Goal: Check status: Check status

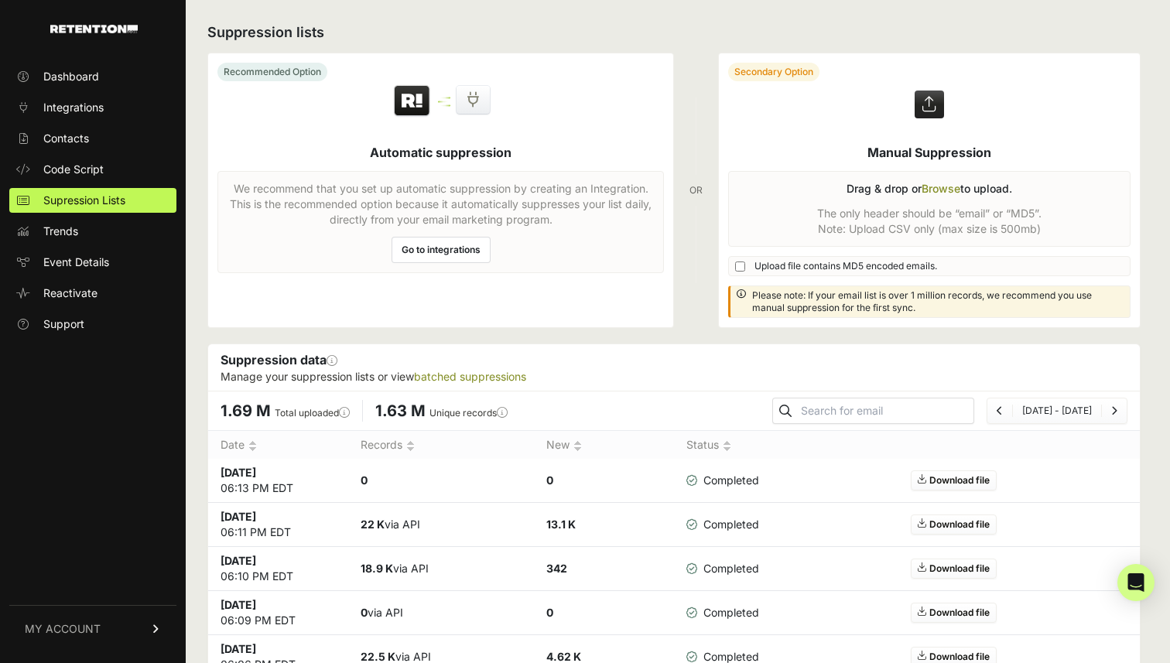
scroll to position [44, 0]
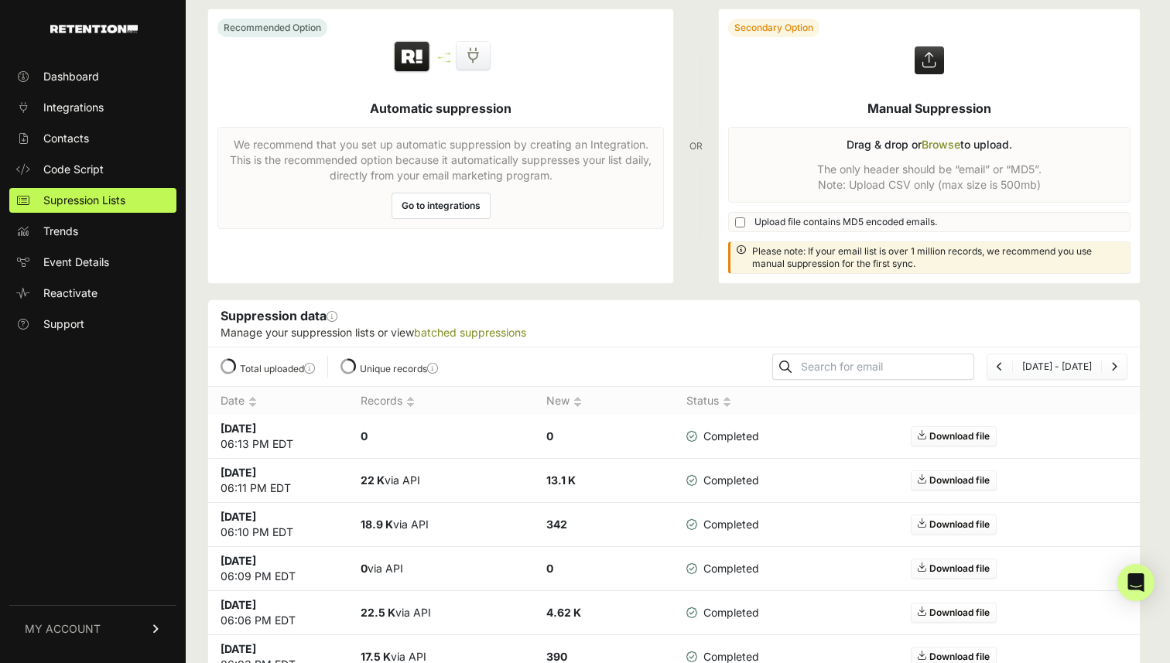
click at [73, 155] on ul "Dashboard Integrations Contacts Code Script Supression Lists Trends Event Detai…" at bounding box center [92, 200] width 167 height 272
click at [77, 139] on span "Contacts" at bounding box center [66, 138] width 46 height 15
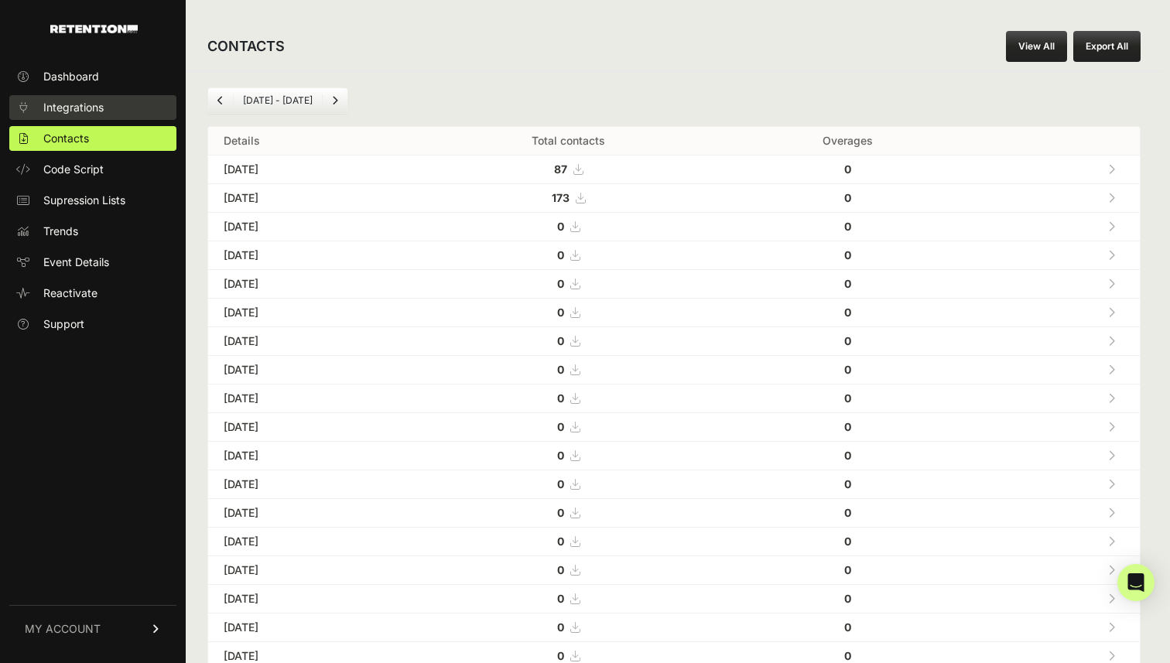
click at [87, 105] on span "Integrations" at bounding box center [73, 107] width 60 height 15
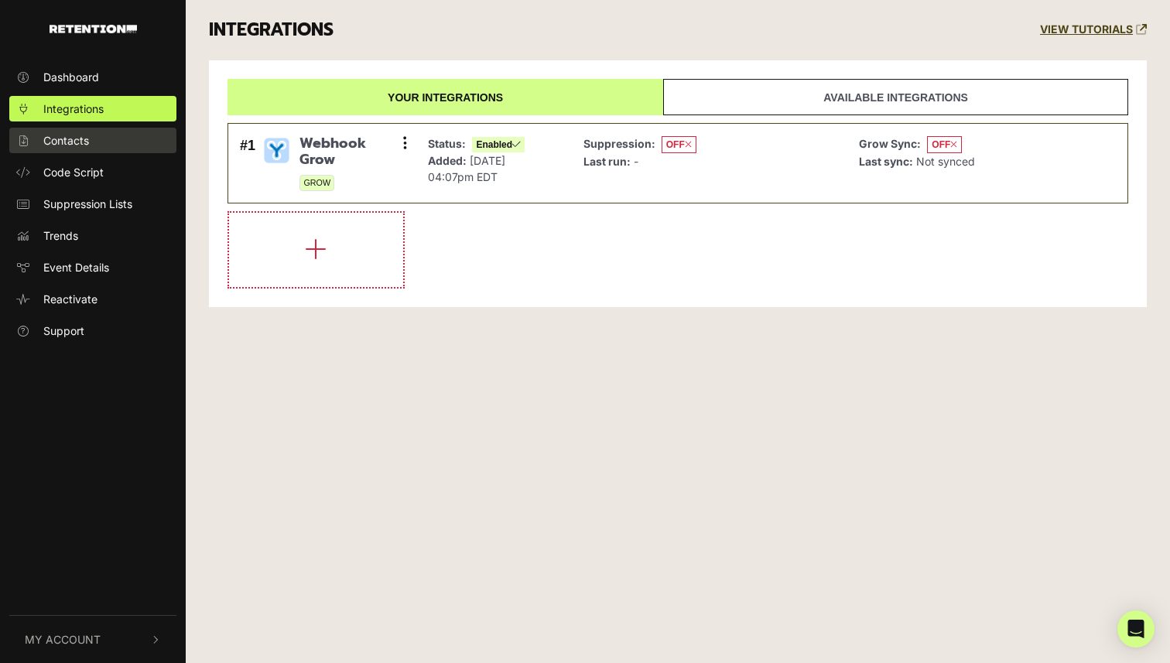
click at [87, 141] on span "Contacts" at bounding box center [66, 140] width 46 height 16
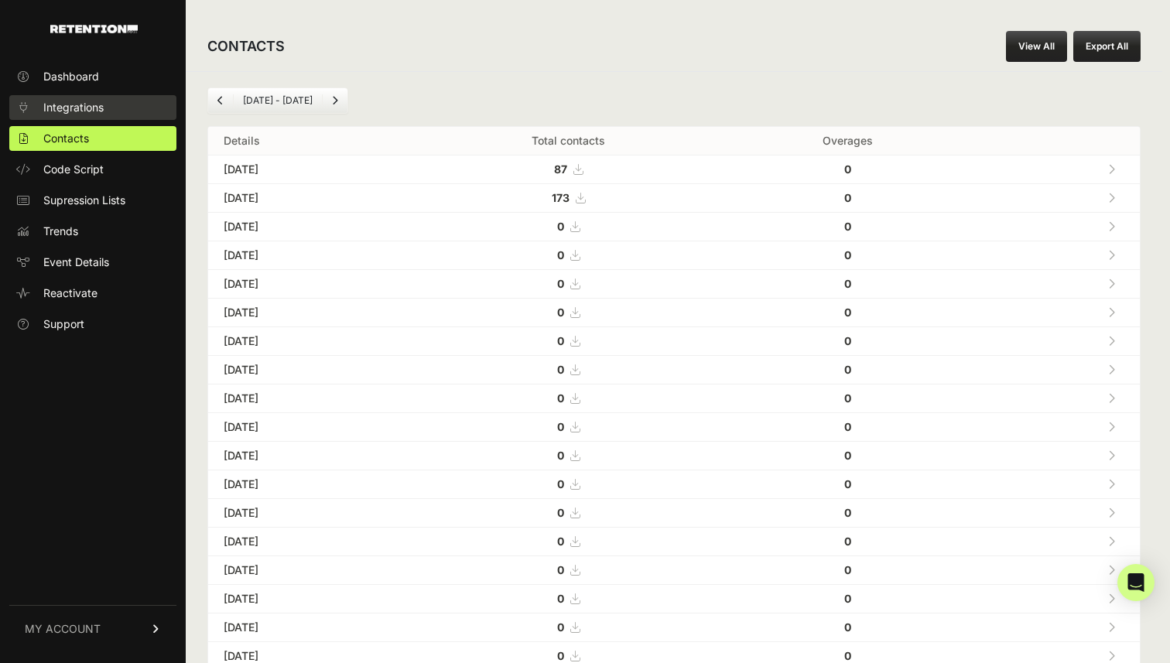
click at [84, 117] on link "Integrations" at bounding box center [92, 107] width 167 height 25
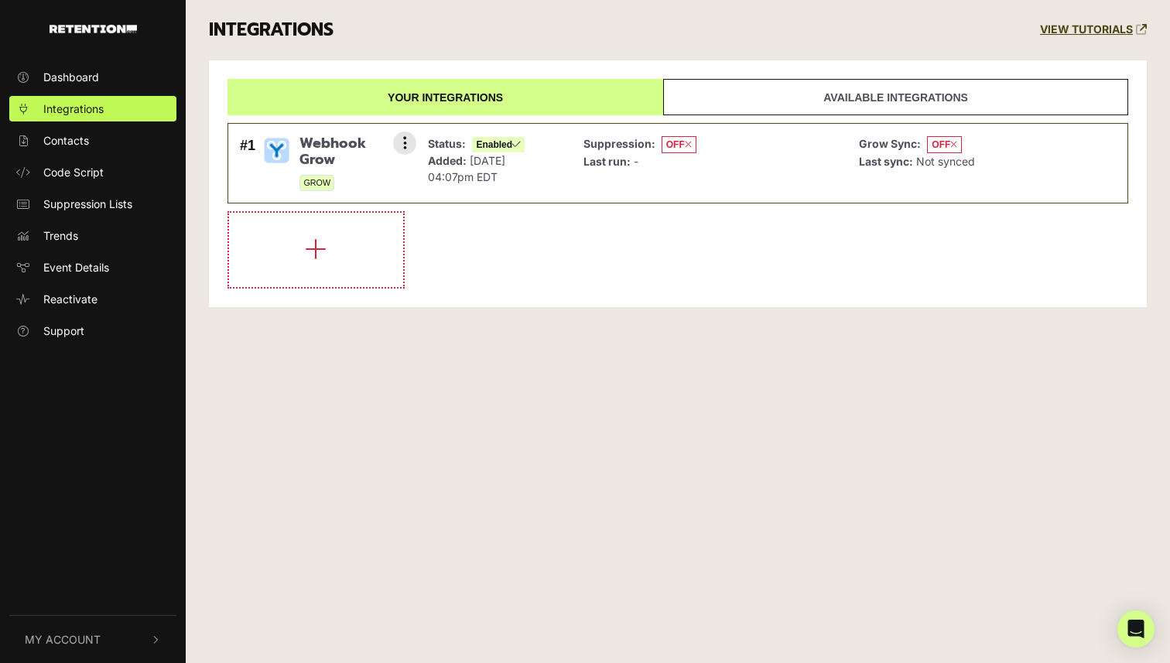
click at [313, 147] on span "Webhook Grow" at bounding box center [351, 151] width 105 height 33
click at [401, 136] on button at bounding box center [404, 143] width 23 height 23
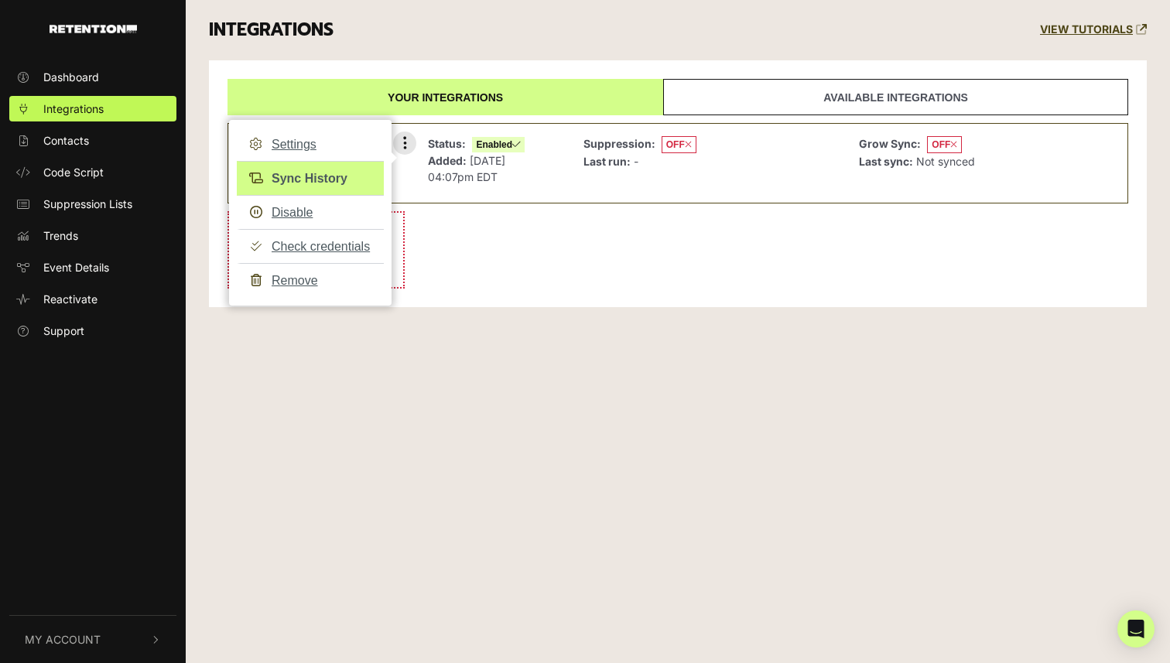
click at [311, 175] on link "Sync History" at bounding box center [310, 178] width 147 height 35
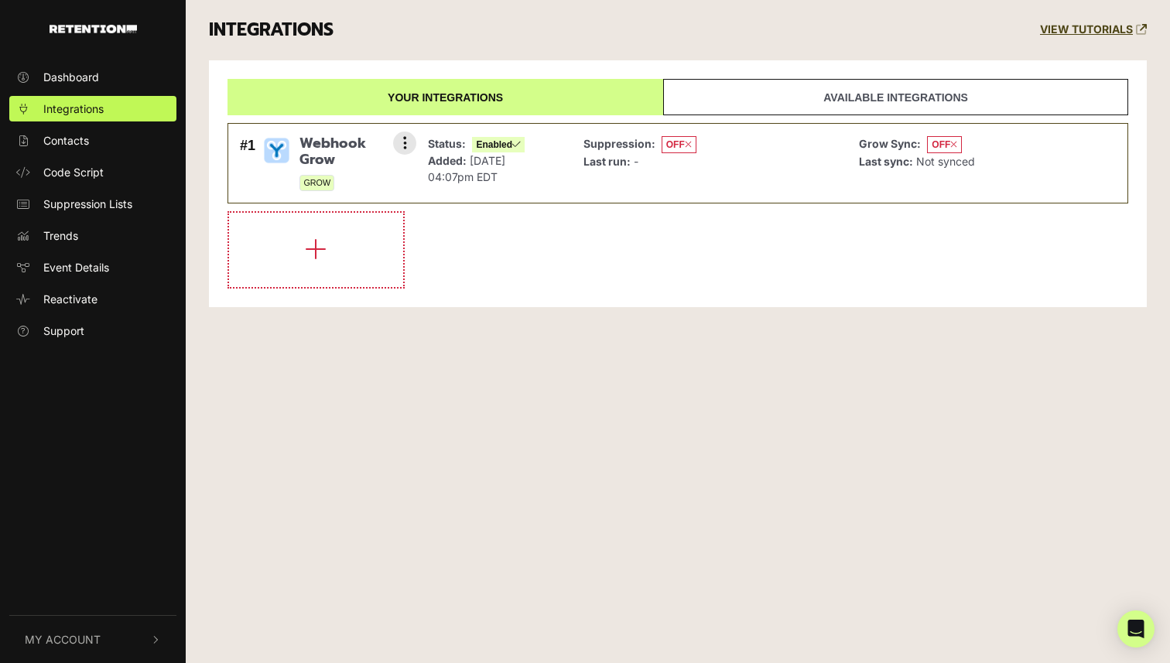
click at [940, 145] on span "OFF" at bounding box center [944, 144] width 35 height 17
click at [339, 147] on span "Webhook Grow" at bounding box center [351, 151] width 105 height 33
click at [396, 133] on div "#1 Webhook Grow GROW Settings Sync History Disable Check credentials Remove" at bounding box center [324, 163] width 176 height 63
click at [405, 147] on icon at bounding box center [405, 142] width 4 height 15
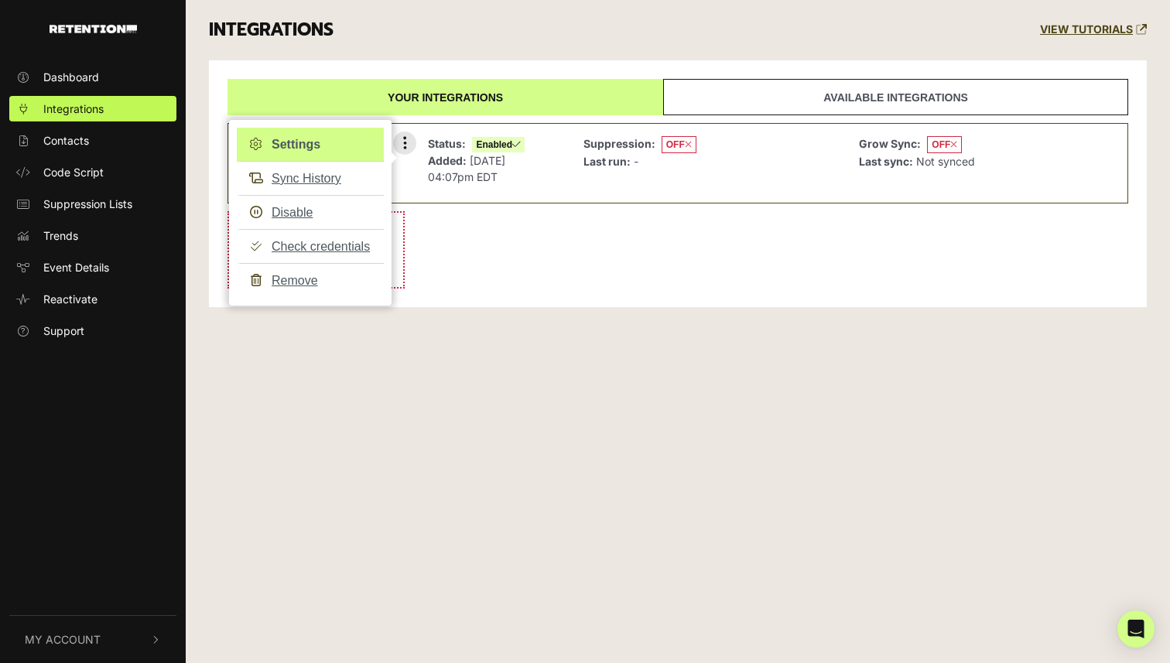
click at [324, 138] on link "Settings" at bounding box center [310, 145] width 147 height 34
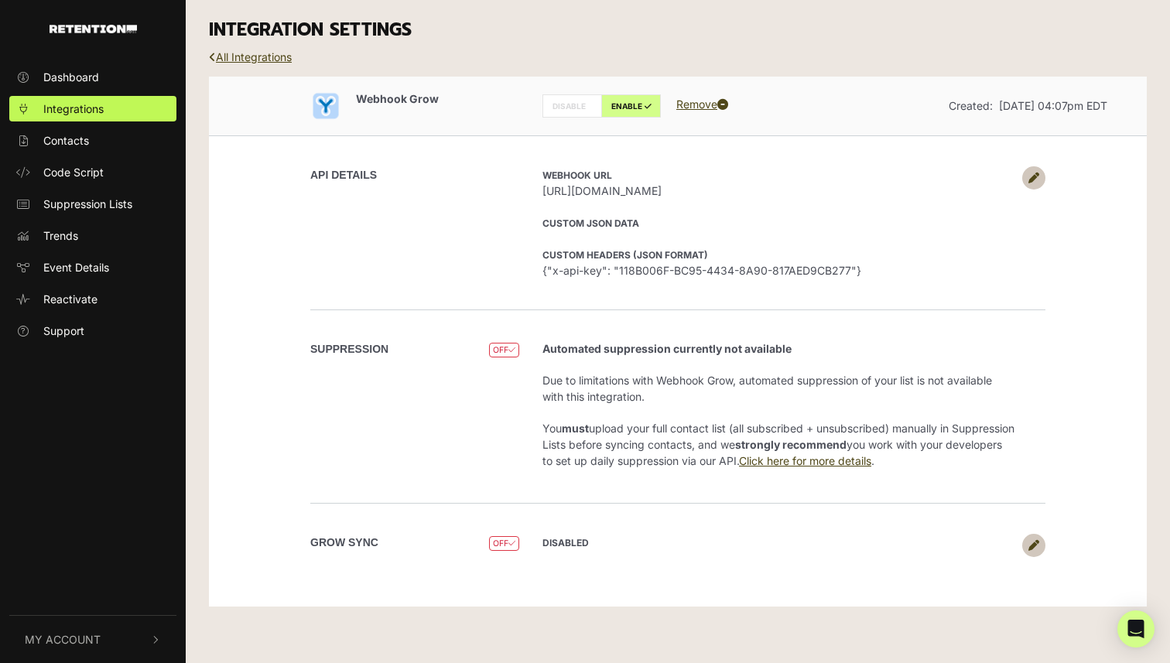
click at [1041, 539] on link at bounding box center [1033, 545] width 23 height 23
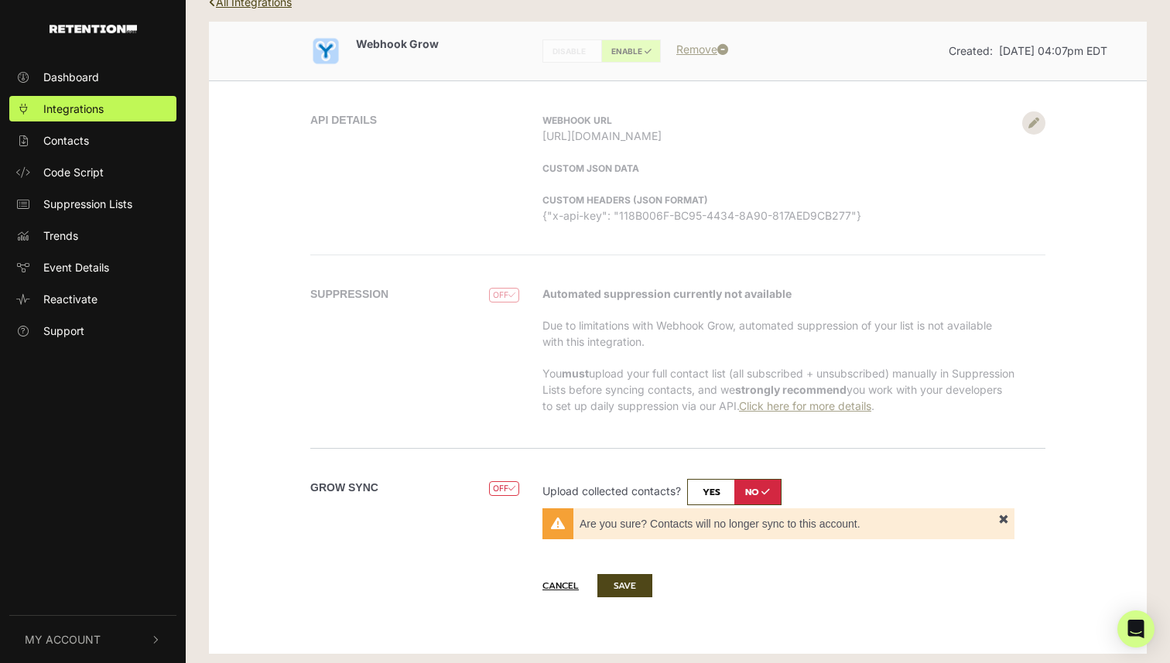
scroll to position [61, 0]
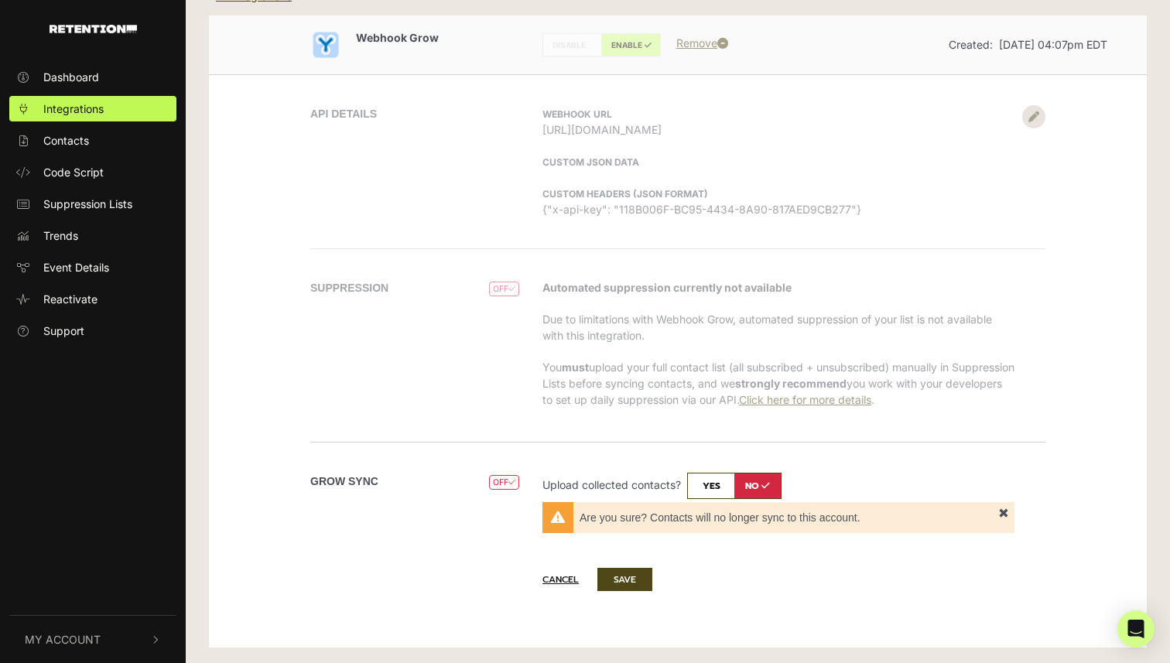
click at [756, 488] on input "checkbox" at bounding box center [734, 486] width 94 height 26
checkbox input "true"
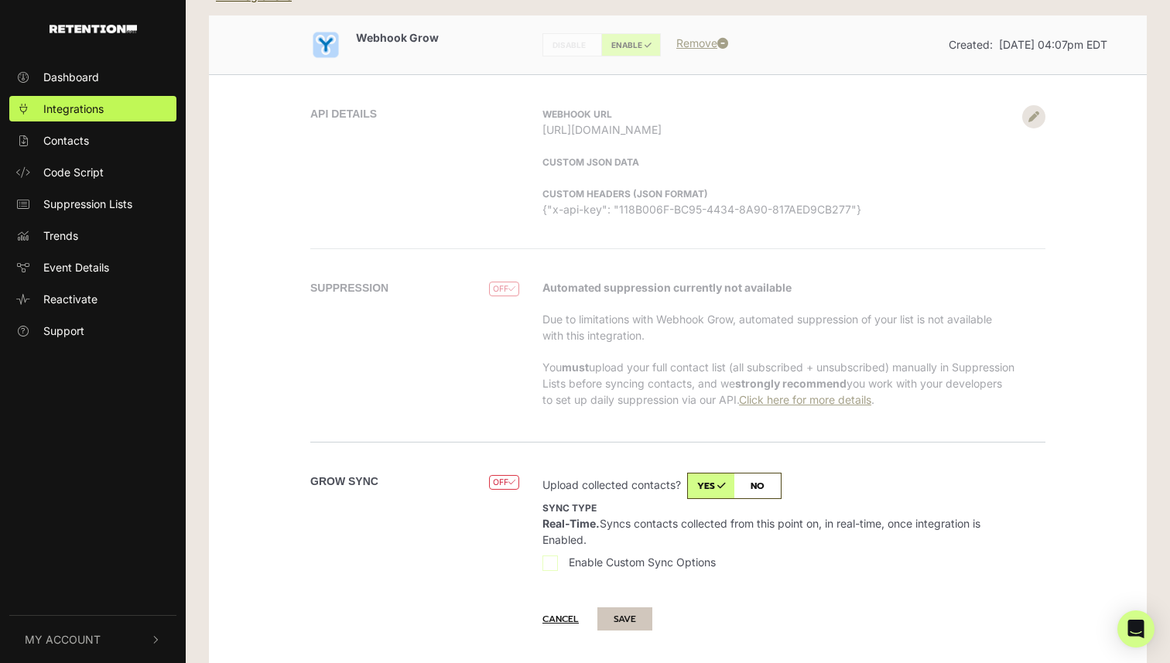
click at [633, 621] on button "SAVE" at bounding box center [624, 619] width 55 height 23
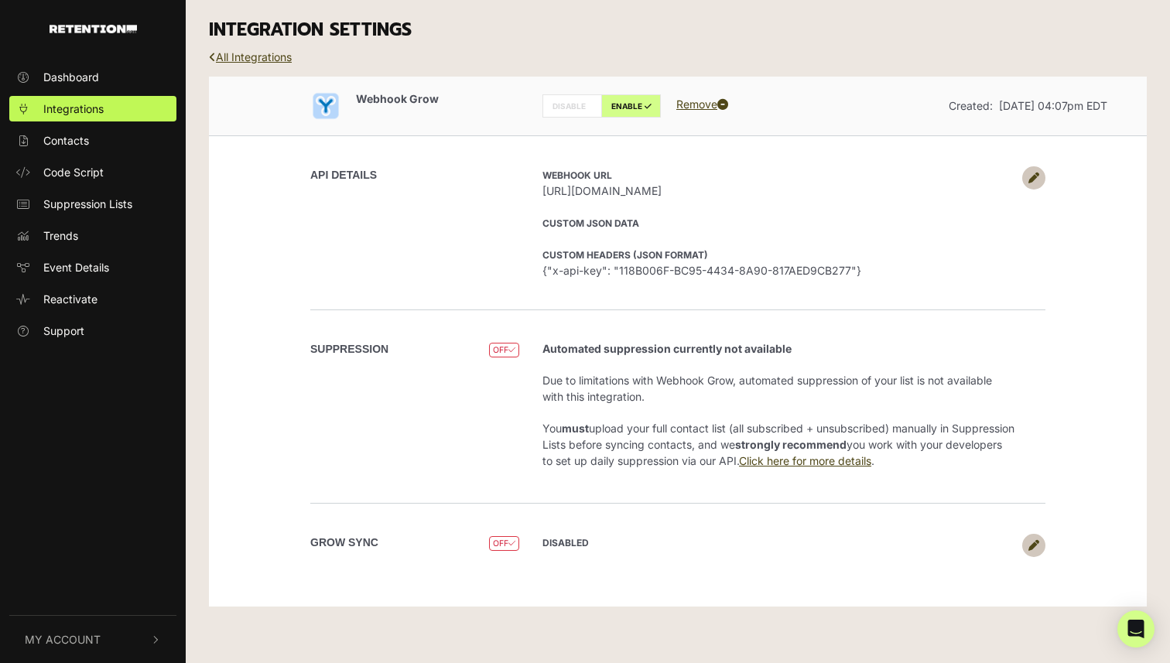
scroll to position [0, 0]
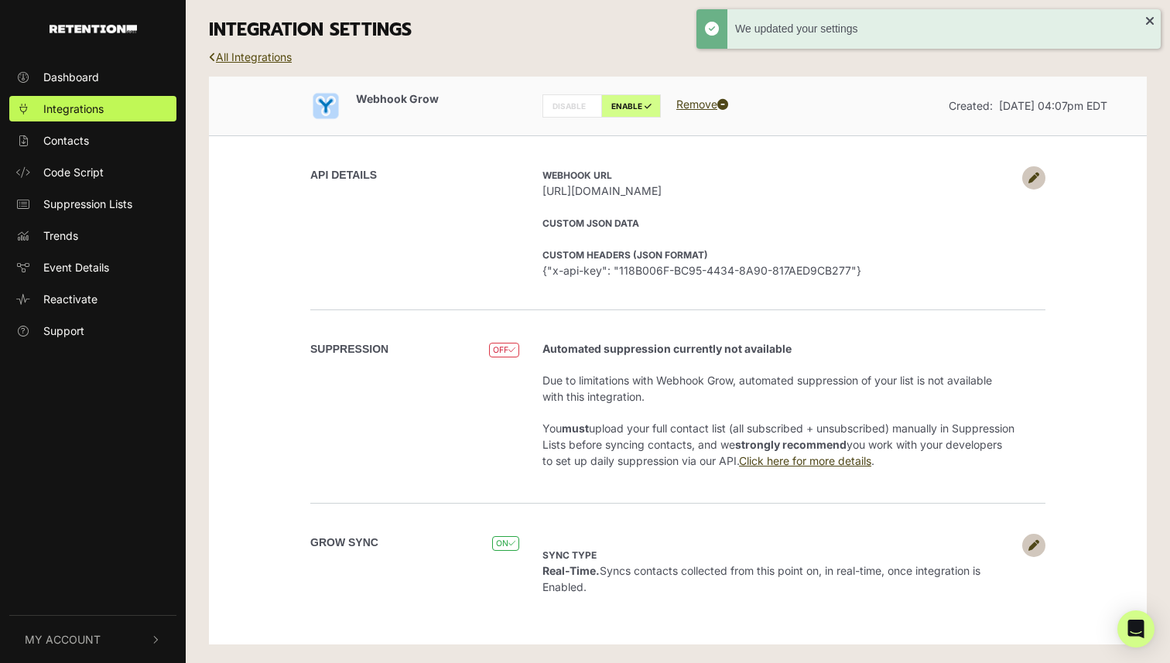
click at [282, 52] on link "All Integrations" at bounding box center [250, 56] width 83 height 13
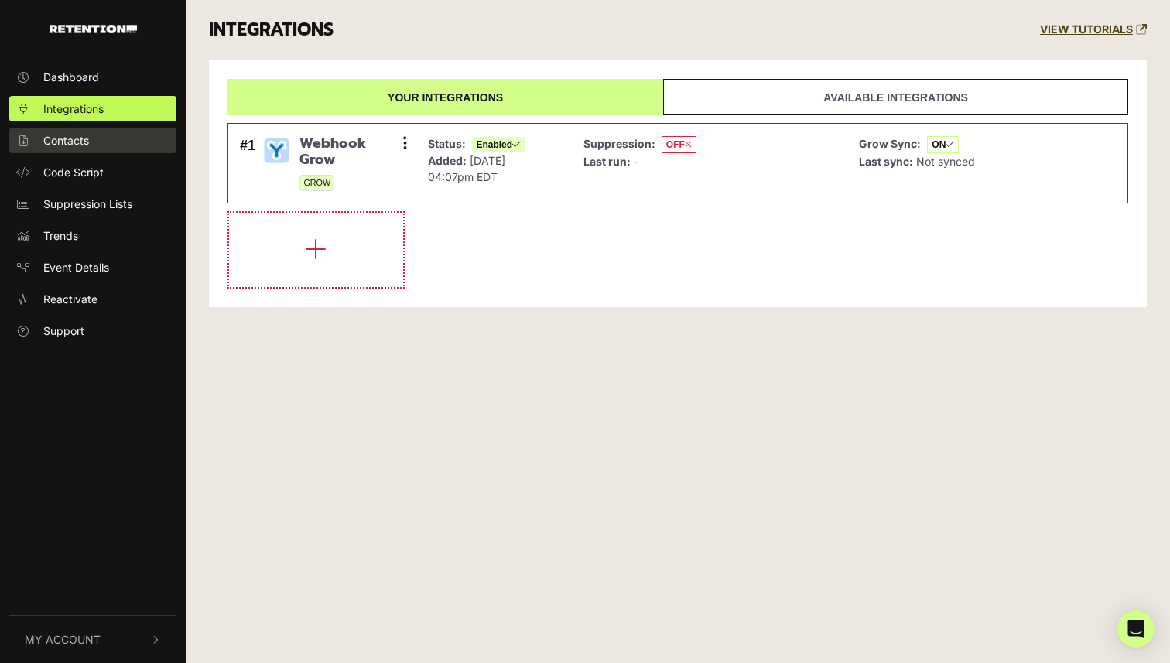
click at [81, 142] on span "Contacts" at bounding box center [66, 140] width 46 height 16
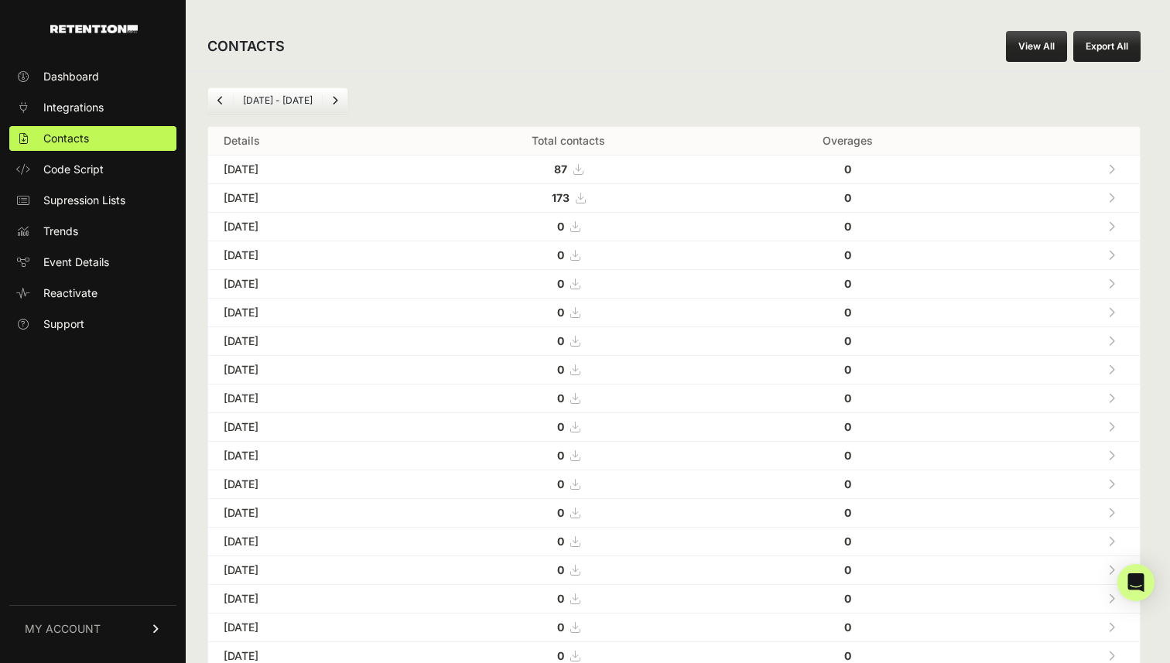
click at [585, 198] on icon at bounding box center [580, 198] width 9 height 11
click at [1113, 56] on button "Export All" at bounding box center [1106, 46] width 67 height 31
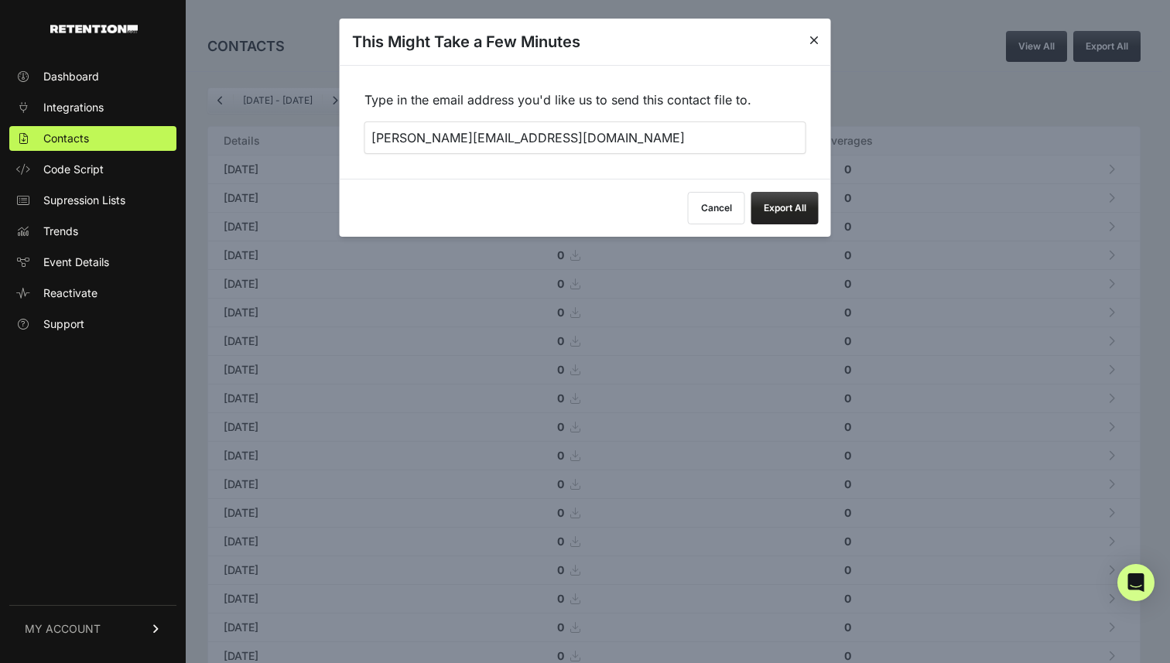
click at [779, 206] on button "Export All" at bounding box center [784, 208] width 67 height 33
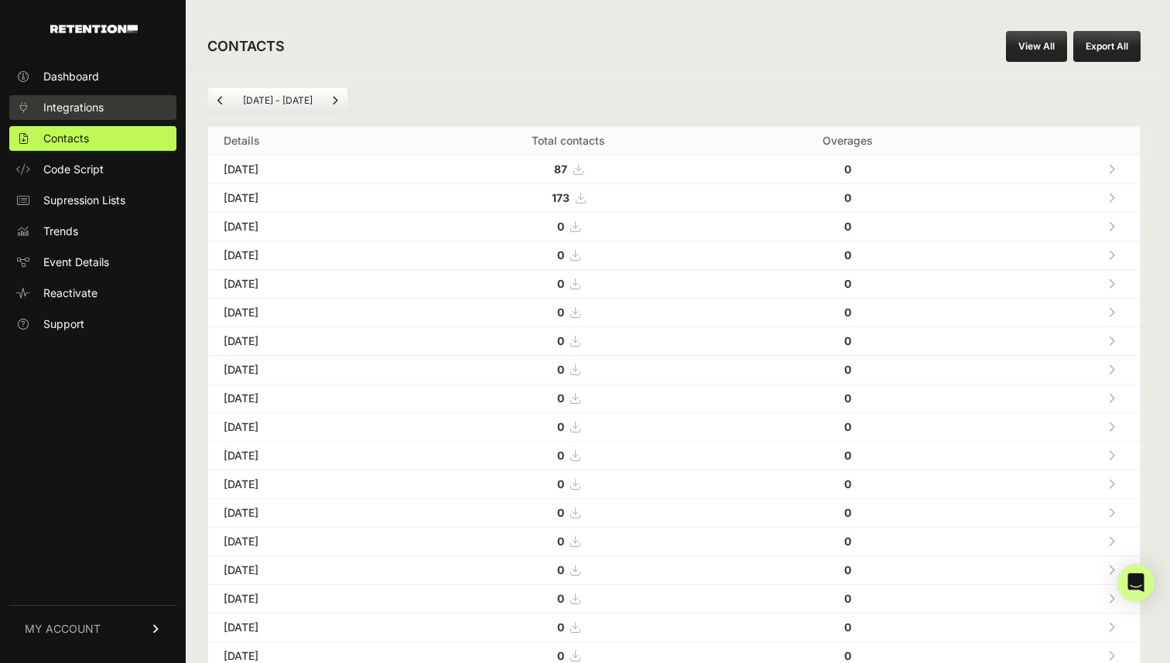
click at [87, 102] on span "Integrations" at bounding box center [73, 107] width 60 height 15
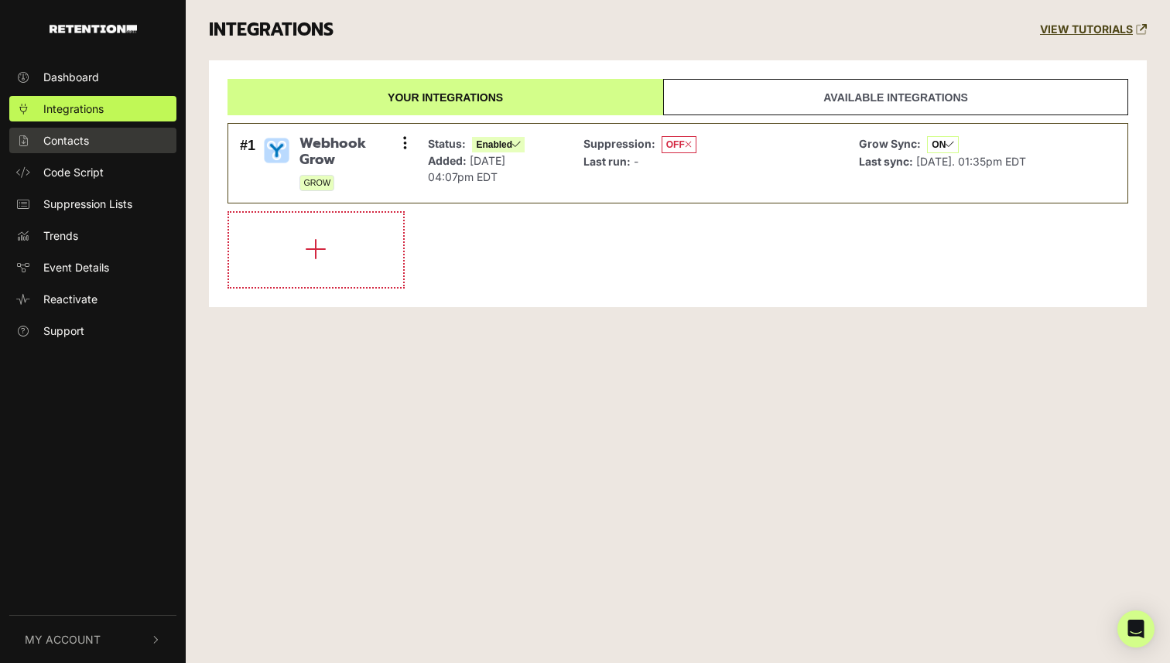
click at [72, 152] on link "Contacts" at bounding box center [92, 141] width 167 height 26
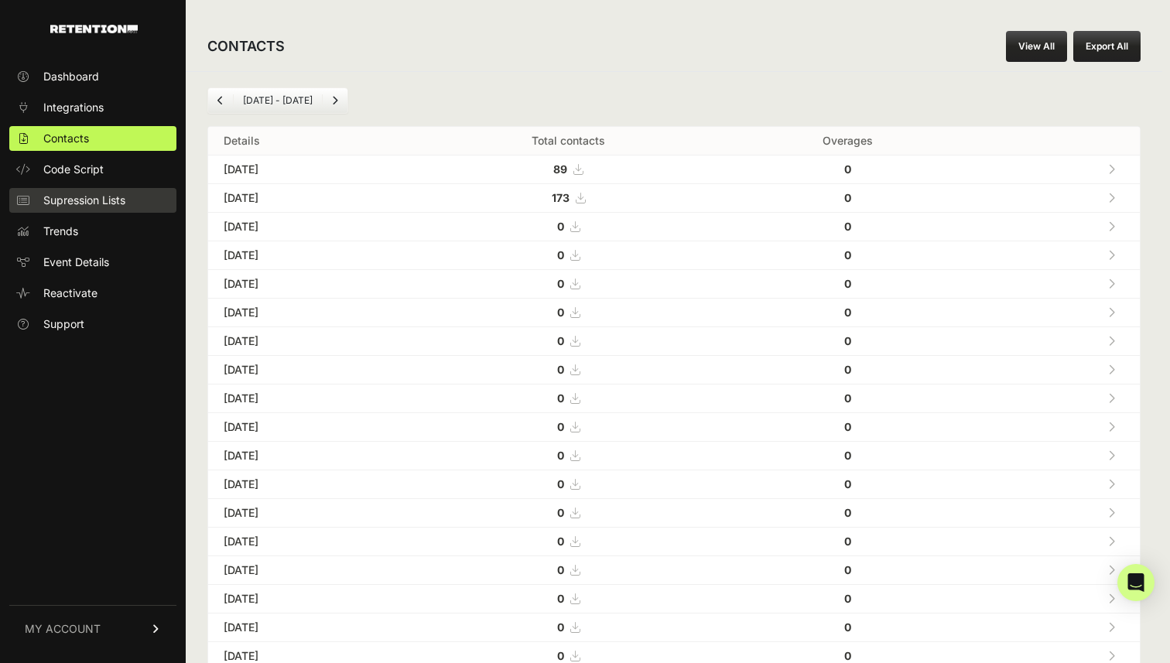
click at [88, 209] on link "Supression Lists" at bounding box center [92, 200] width 167 height 25
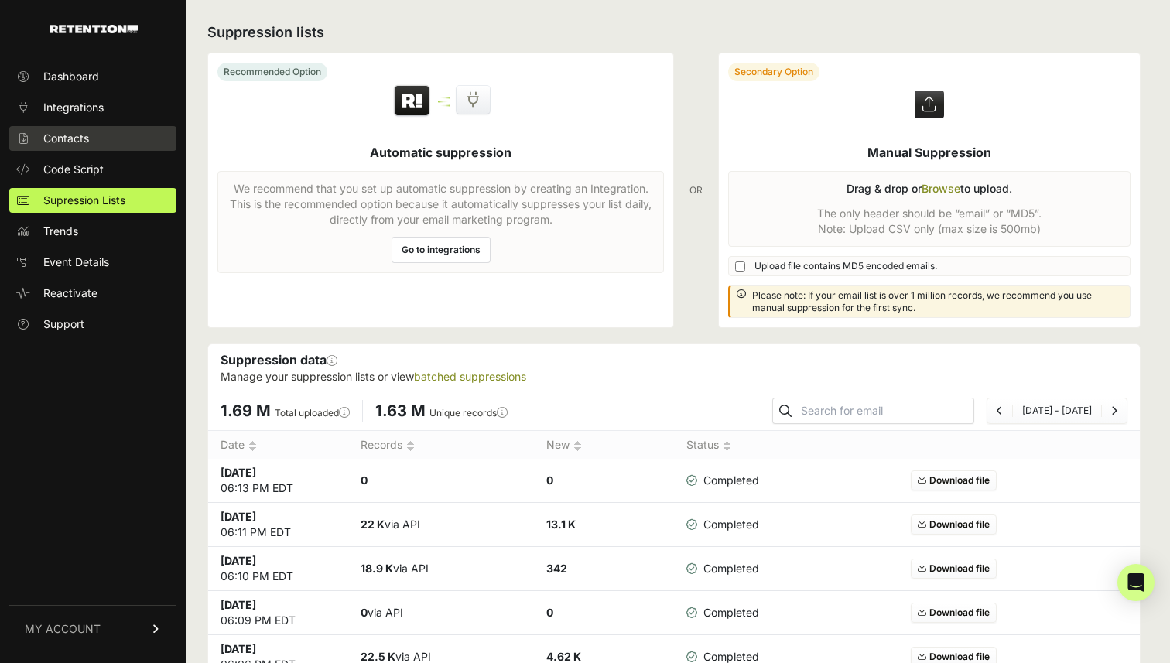
click at [84, 145] on span "Contacts" at bounding box center [66, 138] width 46 height 15
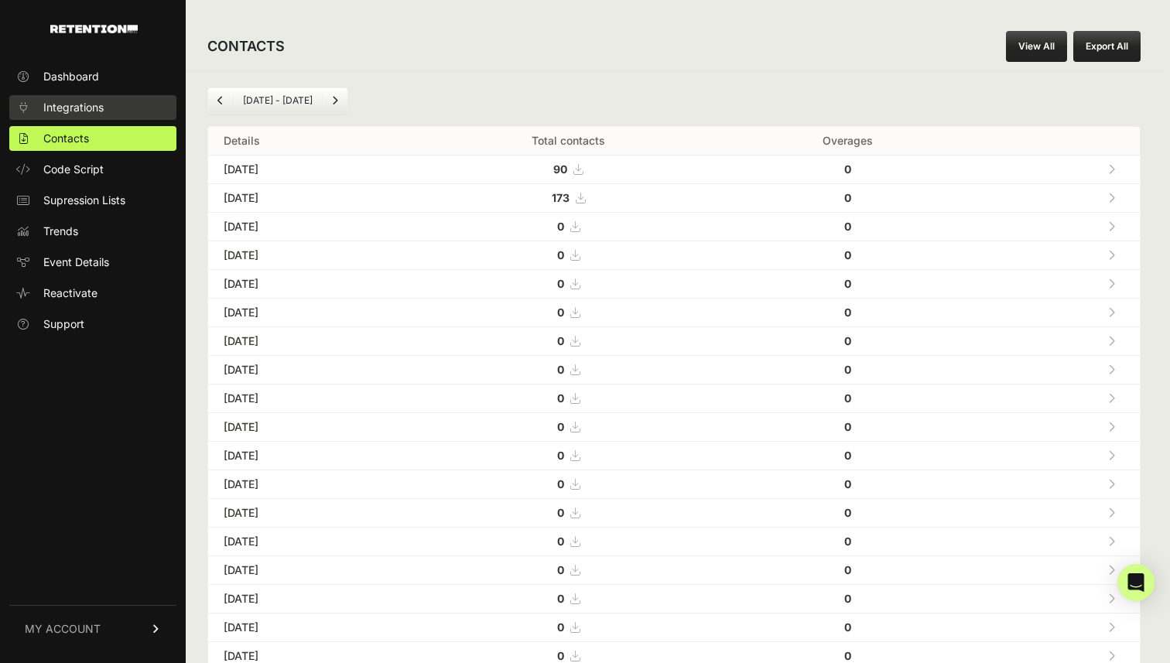
click at [122, 98] on link "Integrations" at bounding box center [92, 107] width 167 height 25
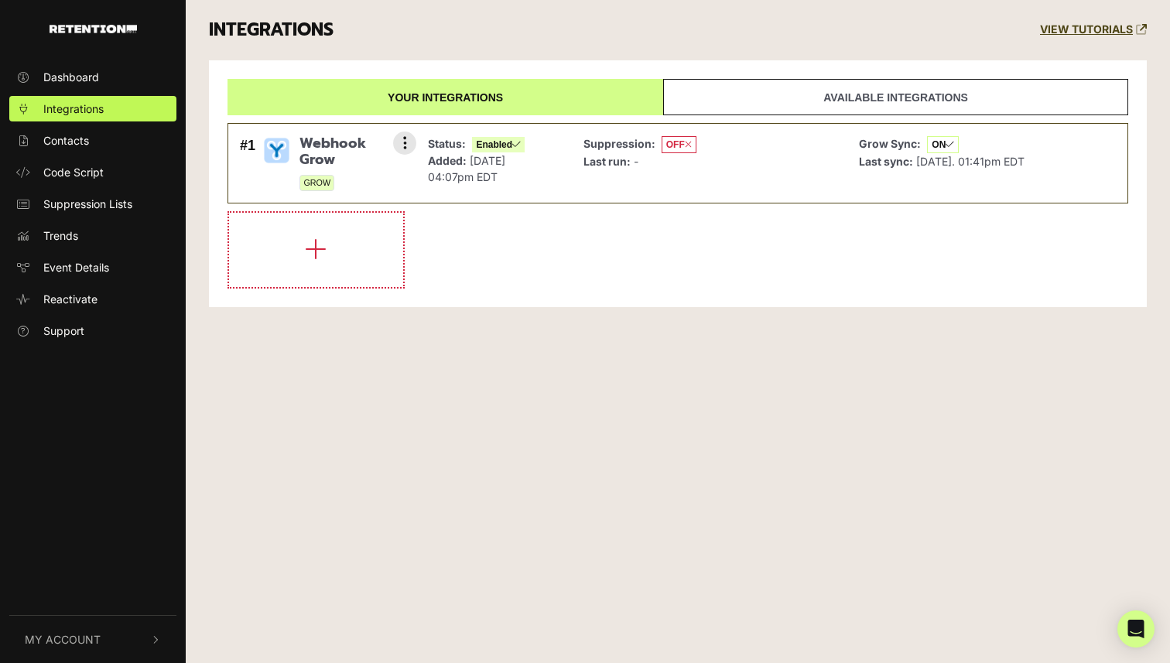
click at [517, 175] on p "Added: Sep 15, 2025 04:07pm EDT" at bounding box center [476, 168] width 97 height 33
click at [407, 139] on button at bounding box center [404, 143] width 23 height 23
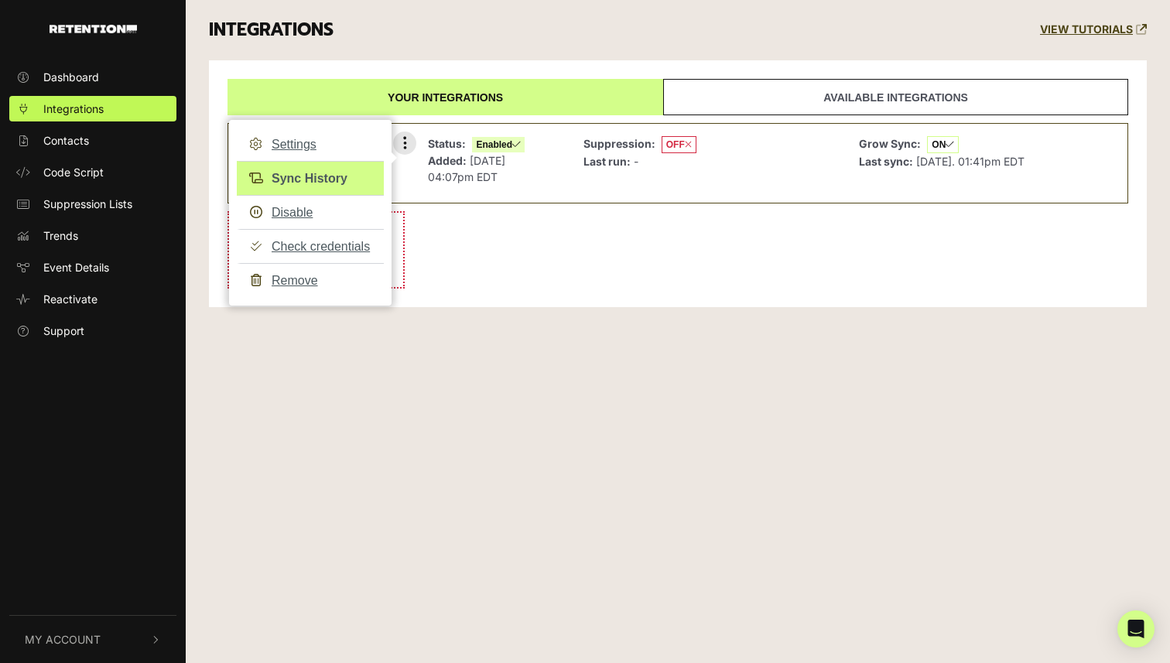
click at [334, 178] on link "Sync History" at bounding box center [310, 178] width 147 height 35
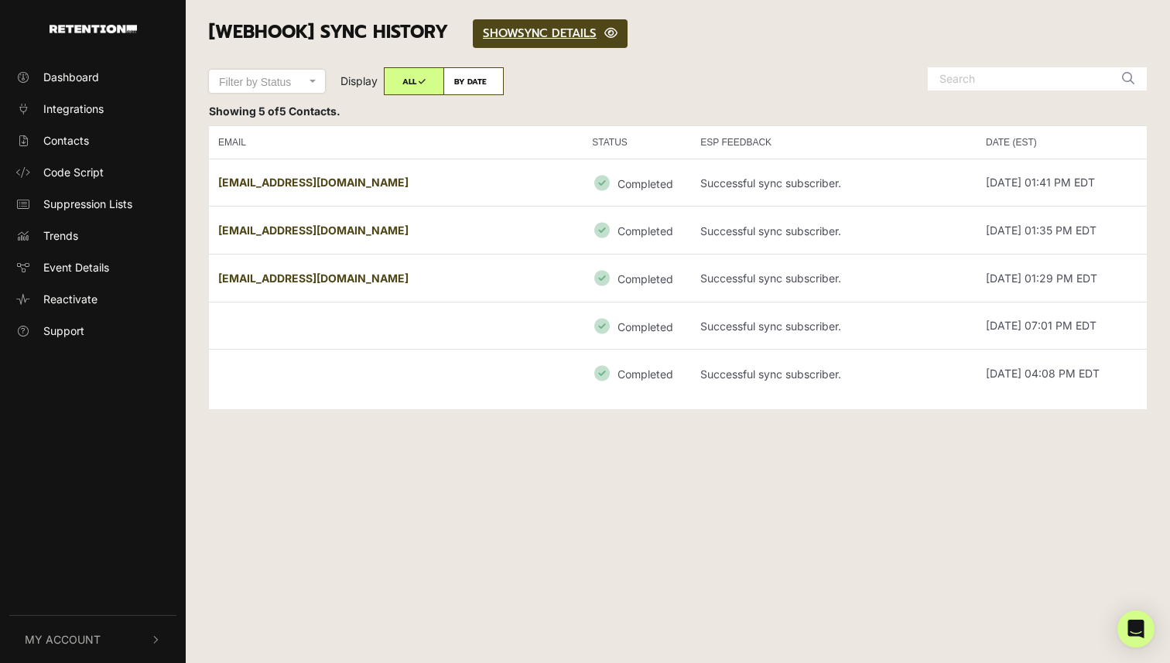
drag, startPoint x: 377, startPoint y: 183, endPoint x: 217, endPoint y: 181, distance: 159.4
click at [217, 181] on td "[EMAIL_ADDRESS][DOMAIN_NAME]" at bounding box center [396, 183] width 374 height 48
copy strong "[EMAIL_ADDRESS][DOMAIN_NAME]"
click at [283, 176] on strong "[EMAIL_ADDRESS][DOMAIN_NAME]" at bounding box center [313, 182] width 190 height 13
click at [589, 33] on link "SHOW HIDE SYNC DETAILS" at bounding box center [550, 33] width 155 height 29
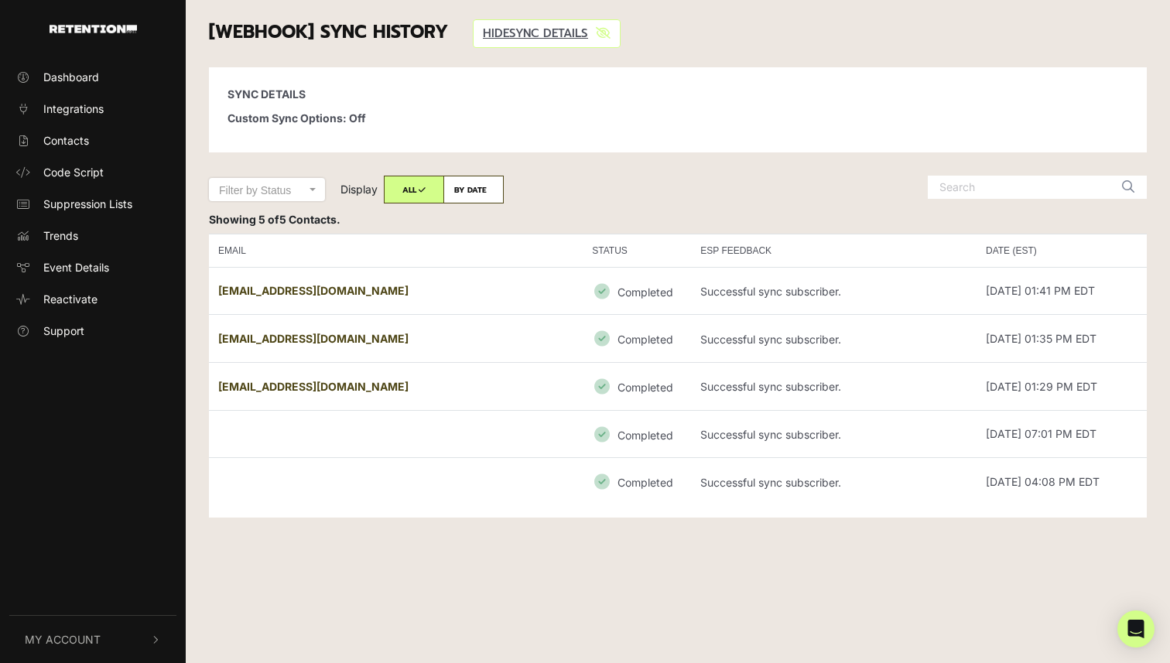
click at [471, 188] on label "BY DATE" at bounding box center [473, 190] width 60 height 28
radio input "true"
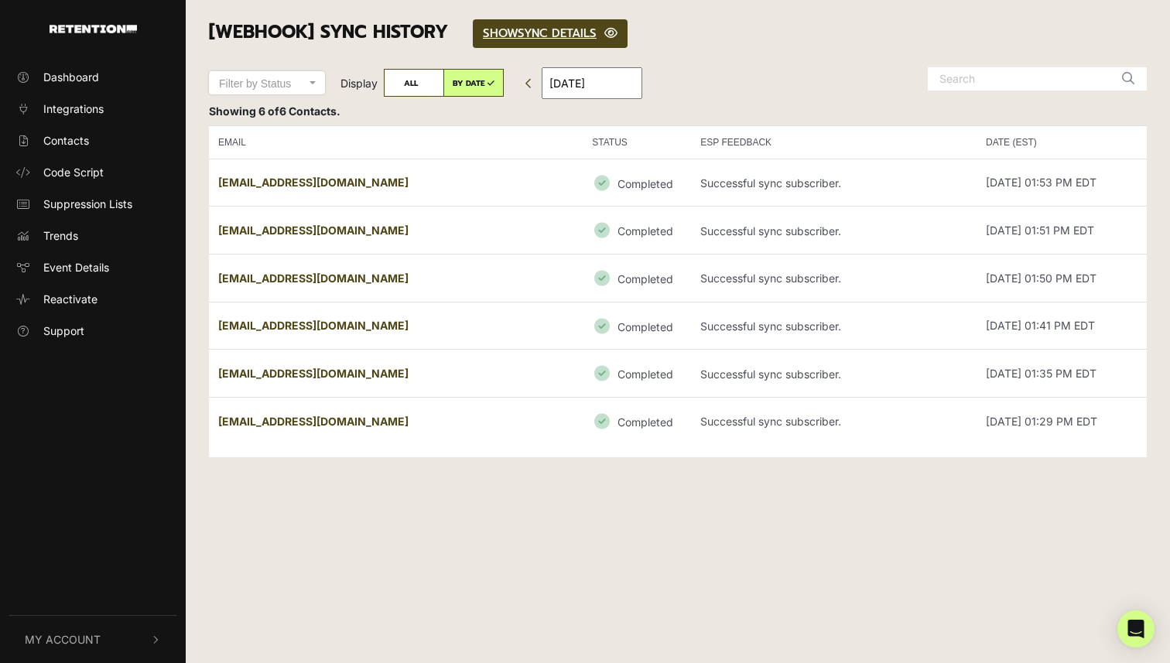
click at [800, 110] on div "Showing 6 of 6 Contacts." at bounding box center [677, 111] width 961 height 16
click at [713, 103] on div "Showing 6 of 6 Contacts." at bounding box center [677, 111] width 961 height 16
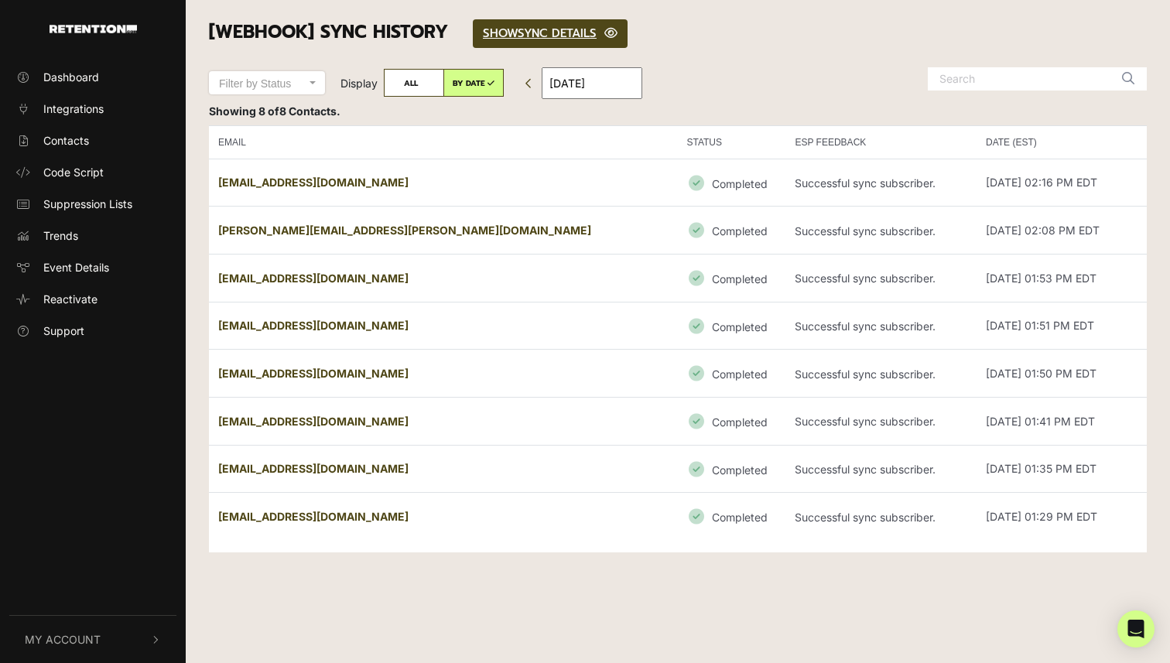
drag, startPoint x: 378, startPoint y: 176, endPoint x: 213, endPoint y: 178, distance: 165.6
click at [213, 178] on td "[EMAIL_ADDRESS][DOMAIN_NAME]" at bounding box center [443, 183] width 468 height 48
copy strong "[EMAIL_ADDRESS][DOMAIN_NAME]"
